Goal: Task Accomplishment & Management: Use online tool/utility

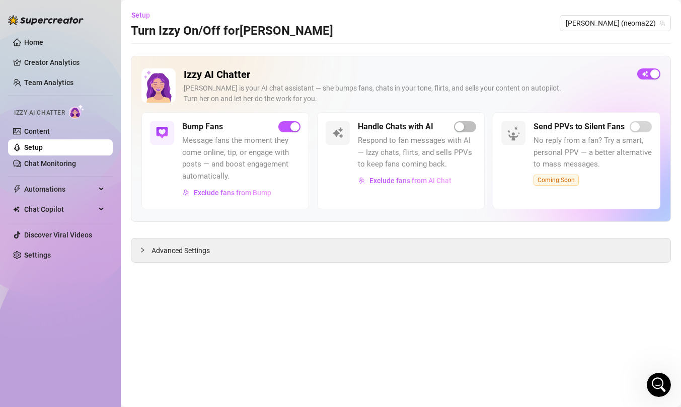
scroll to position [747, 0]
click at [659, 385] on icon "Open Intercom Messenger" at bounding box center [659, 384] width 12 height 13
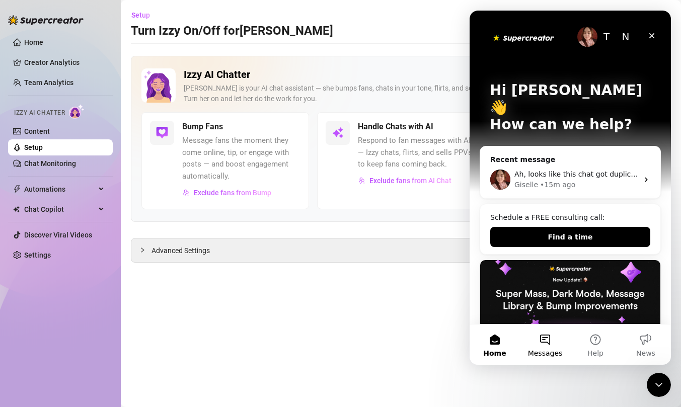
click at [545, 340] on button "Messages" at bounding box center [545, 345] width 50 height 40
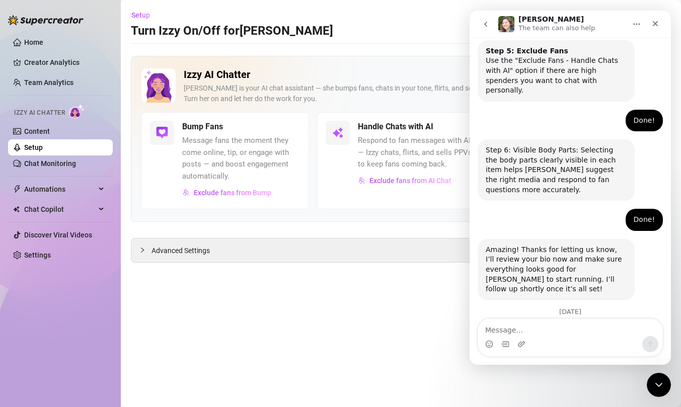
scroll to position [747, 0]
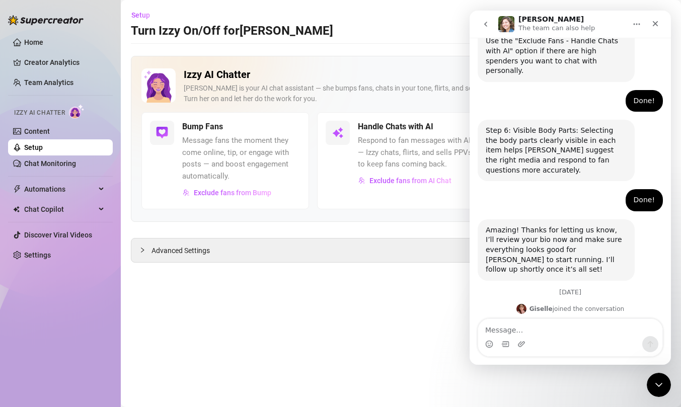
click at [488, 32] on button "go back" at bounding box center [485, 24] width 19 height 19
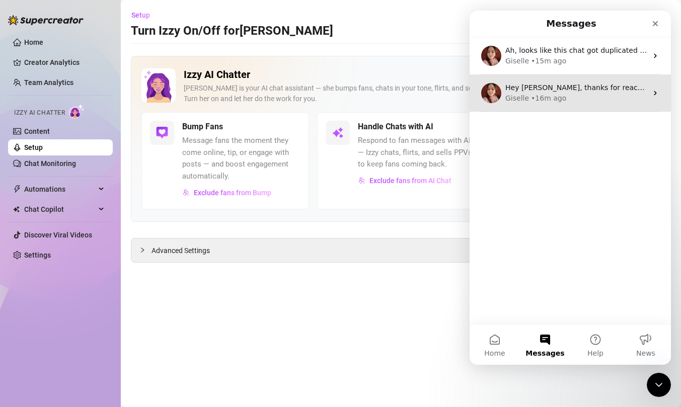
click at [548, 98] on div "• 16m ago" at bounding box center [548, 98] width 35 height 11
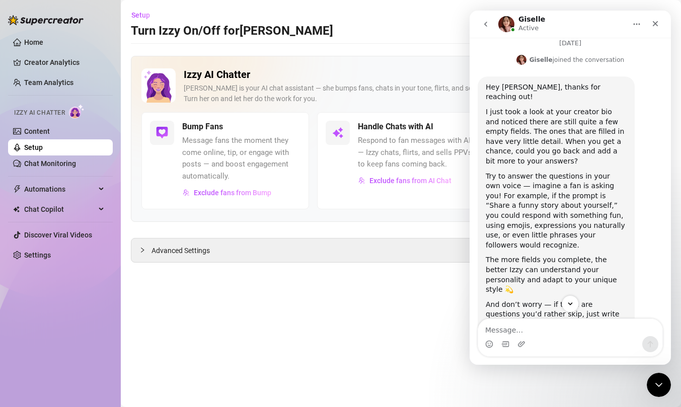
scroll to position [445, 0]
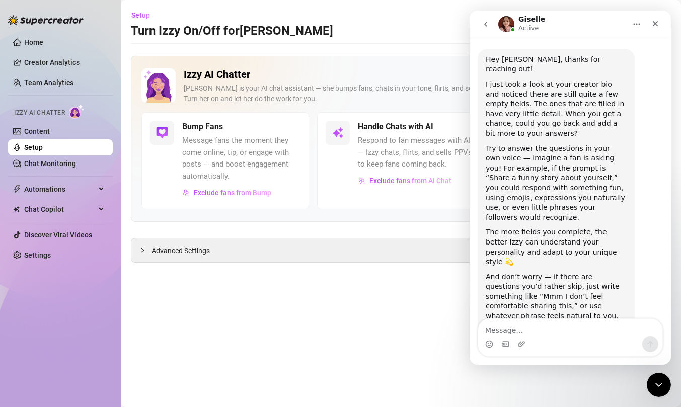
drag, startPoint x: 582, startPoint y: 226, endPoint x: 919, endPoint y: 223, distance: 337.2
click at [582, 272] on div "And don’t worry — if there are questions you’d rather skip, just write somethin…" at bounding box center [556, 316] width 141 height 89
click at [353, 324] on main "Setup Turn Izzy On/Off for Neoma Neoma (neoma22) Izzy AI Chatter Izzy is your A…" at bounding box center [401, 203] width 560 height 407
click at [490, 26] on button "go back" at bounding box center [485, 24] width 19 height 19
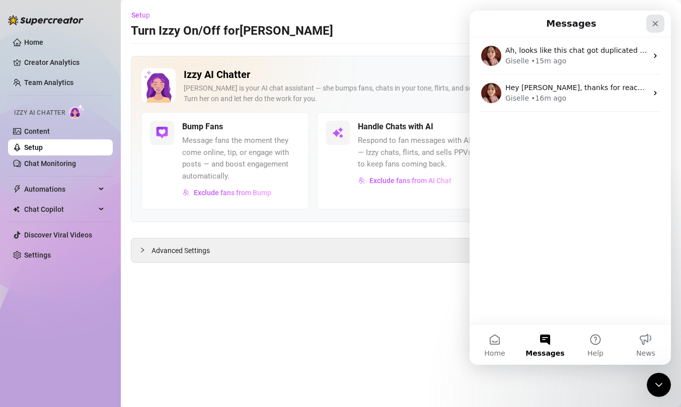
click at [656, 22] on icon "Close" at bounding box center [656, 24] width 6 height 6
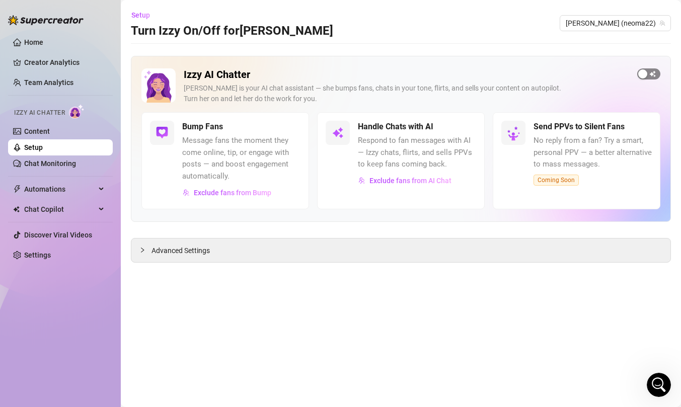
click at [652, 75] on span "button" at bounding box center [648, 73] width 23 height 11
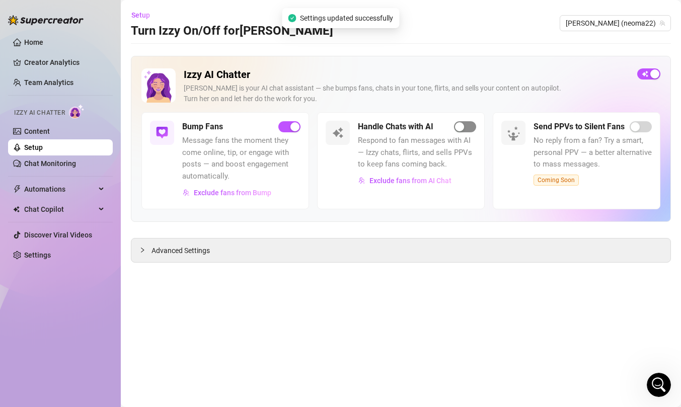
click at [466, 122] on span "button" at bounding box center [465, 126] width 22 height 11
